Goal: Task Accomplishment & Management: Manage account settings

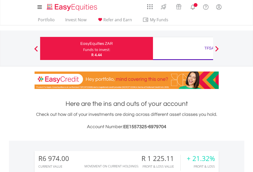
scroll to position [49, 80]
click at [83, 48] on div "Funds to invest:" at bounding box center [96, 49] width 27 height 5
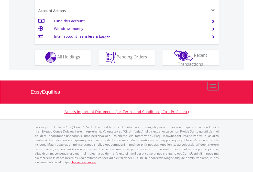
scroll to position [479, 0]
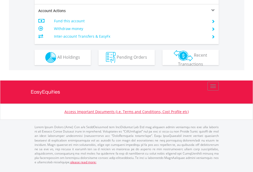
scroll to position [481, 0]
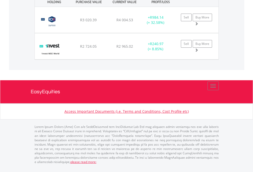
scroll to position [49, 80]
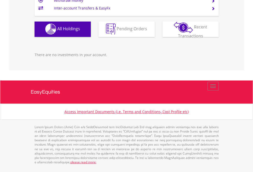
scroll to position [49, 80]
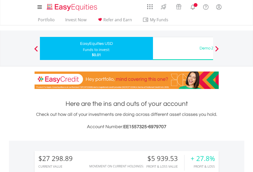
scroll to position [49, 80]
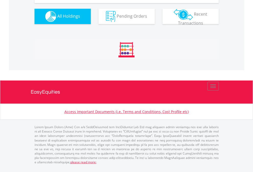
scroll to position [570, 0]
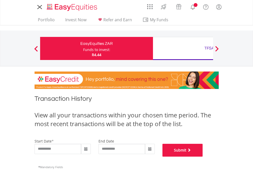
click at [203, 157] on button "Submit" at bounding box center [183, 150] width 40 height 13
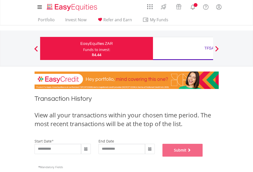
scroll to position [208, 0]
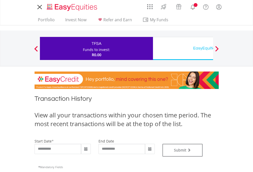
type input "**********"
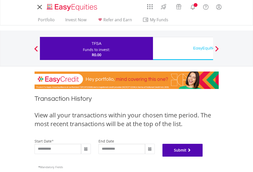
click at [203, 157] on button "Submit" at bounding box center [183, 150] width 40 height 13
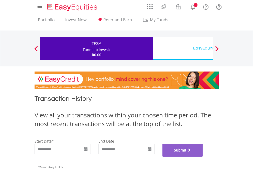
scroll to position [208, 0]
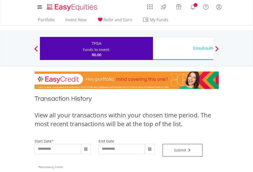
click at [183, 48] on div "EasyEquities USD" at bounding box center [209, 48] width 107 height 7
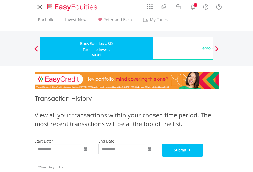
click at [203, 157] on button "Submit" at bounding box center [183, 150] width 40 height 13
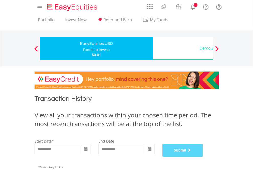
scroll to position [208, 0]
